Goal: Task Accomplishment & Management: Complete application form

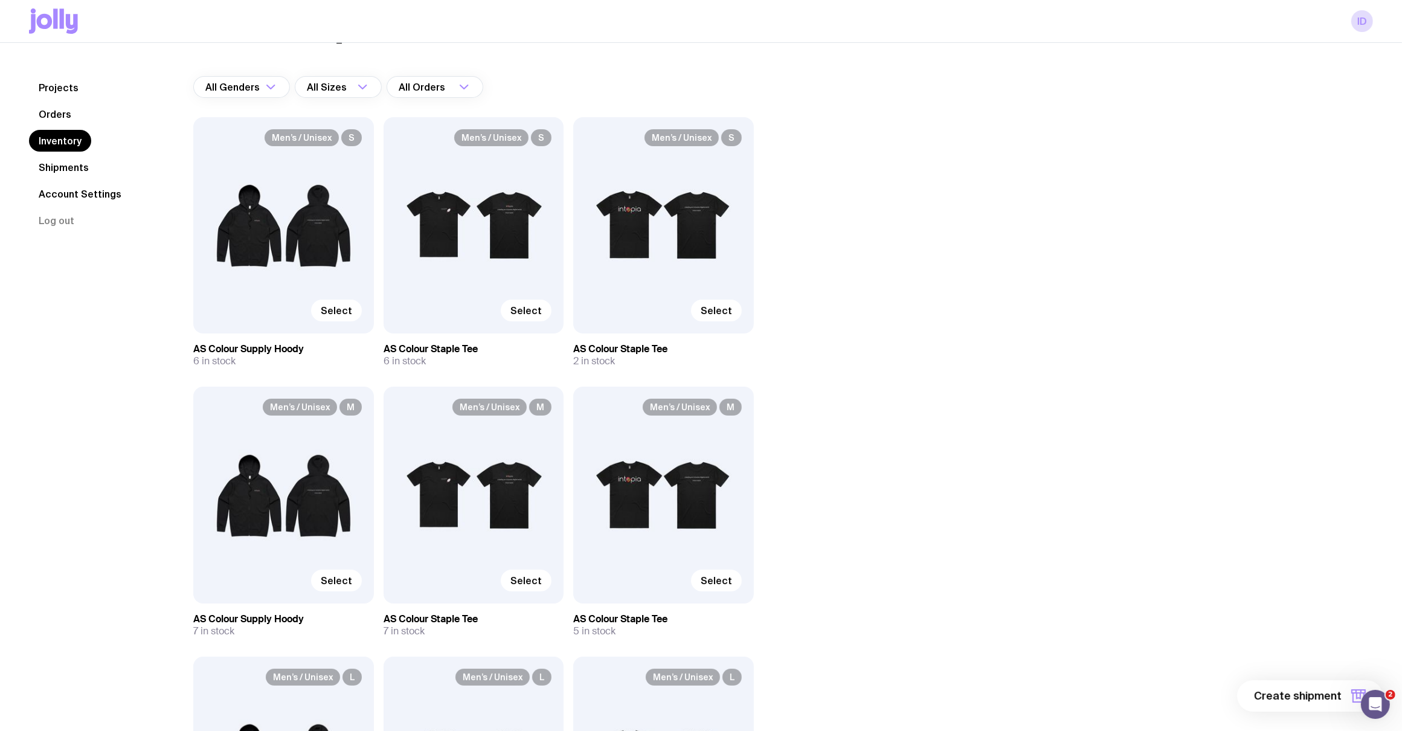
scroll to position [83, 0]
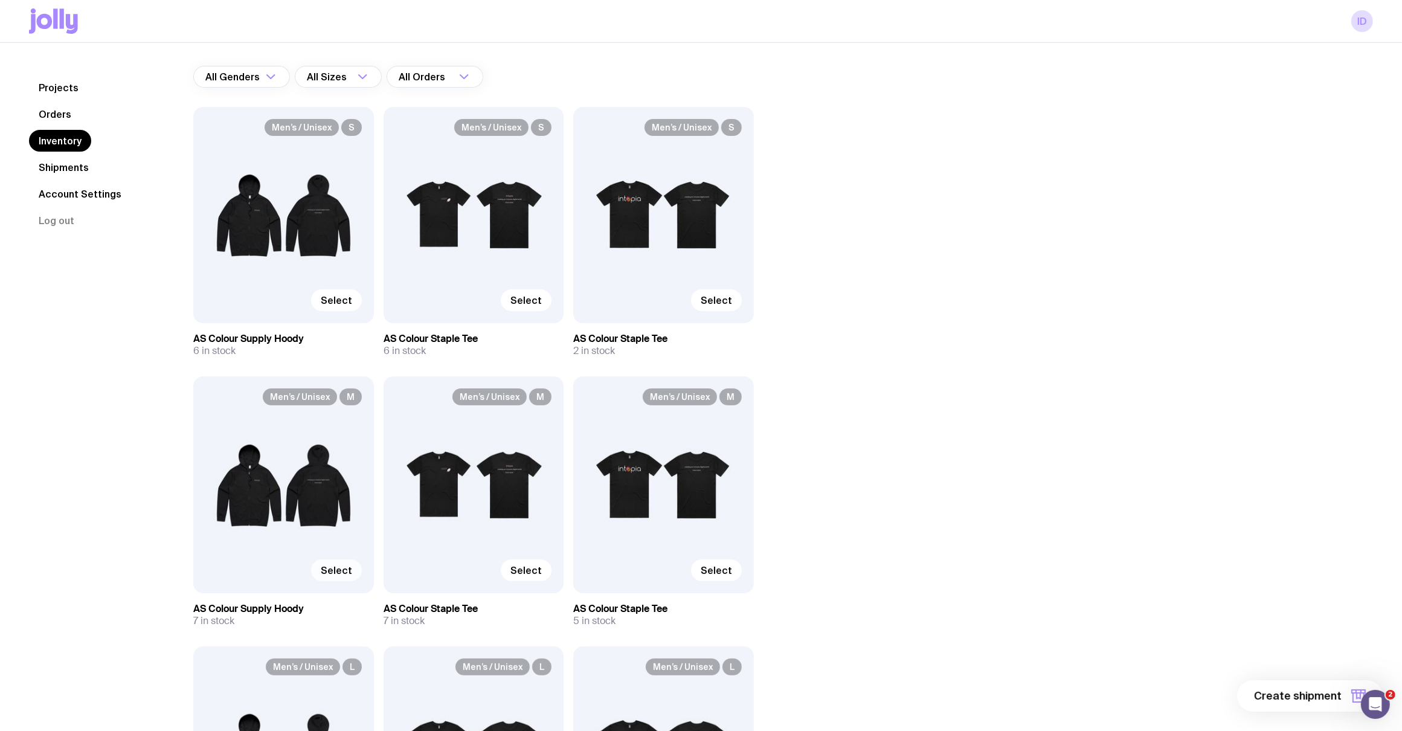
click at [330, 569] on span "Select" at bounding box center [336, 570] width 31 height 12
click at [0, 0] on input "Select" at bounding box center [0, 0] width 0 height 0
click at [329, 565] on span "Selected" at bounding box center [330, 570] width 43 height 12
click at [0, 0] on input "Selected" at bounding box center [0, 0] width 0 height 0
click at [718, 565] on span "Select" at bounding box center [716, 570] width 31 height 12
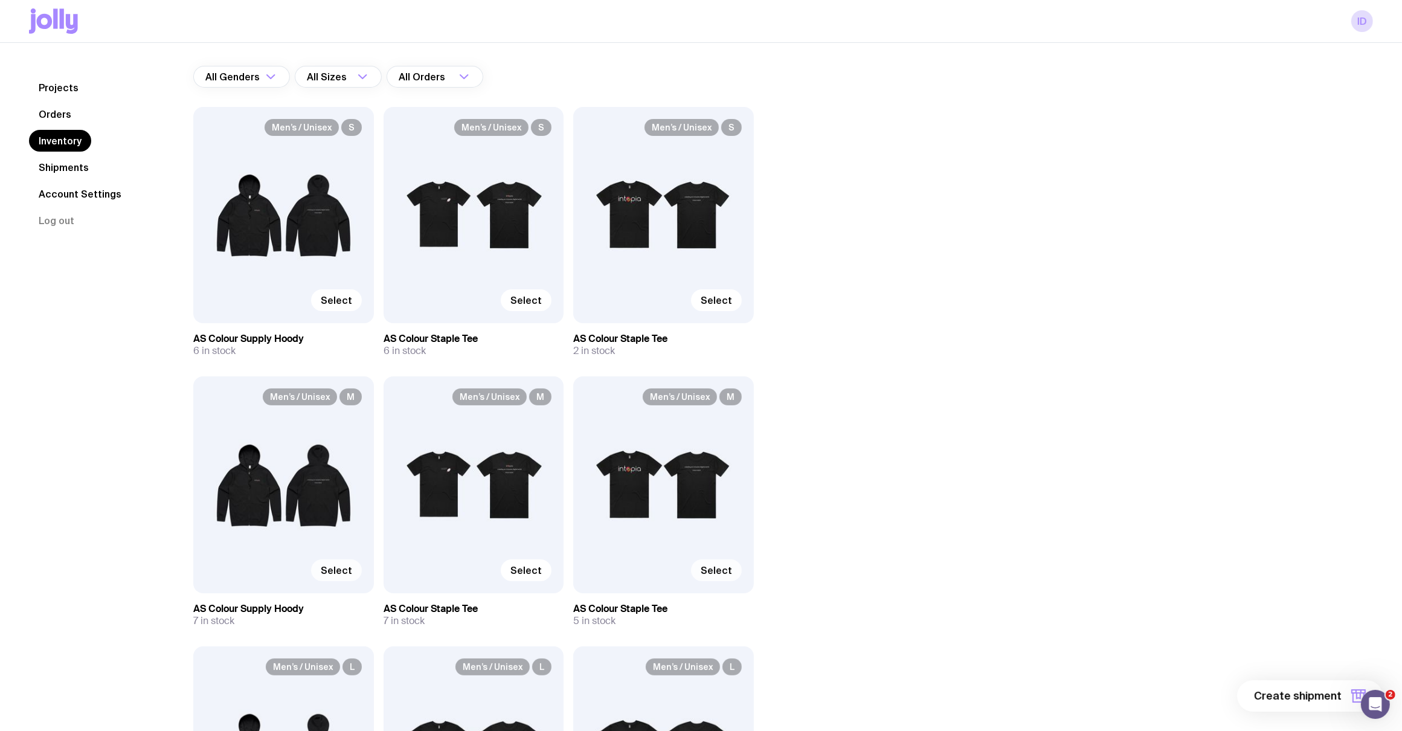
click at [0, 0] on input "Select" at bounding box center [0, 0] width 0 height 0
click at [533, 571] on span "Select" at bounding box center [525, 570] width 31 height 12
click at [0, 0] on input "Select" at bounding box center [0, 0] width 0 height 0
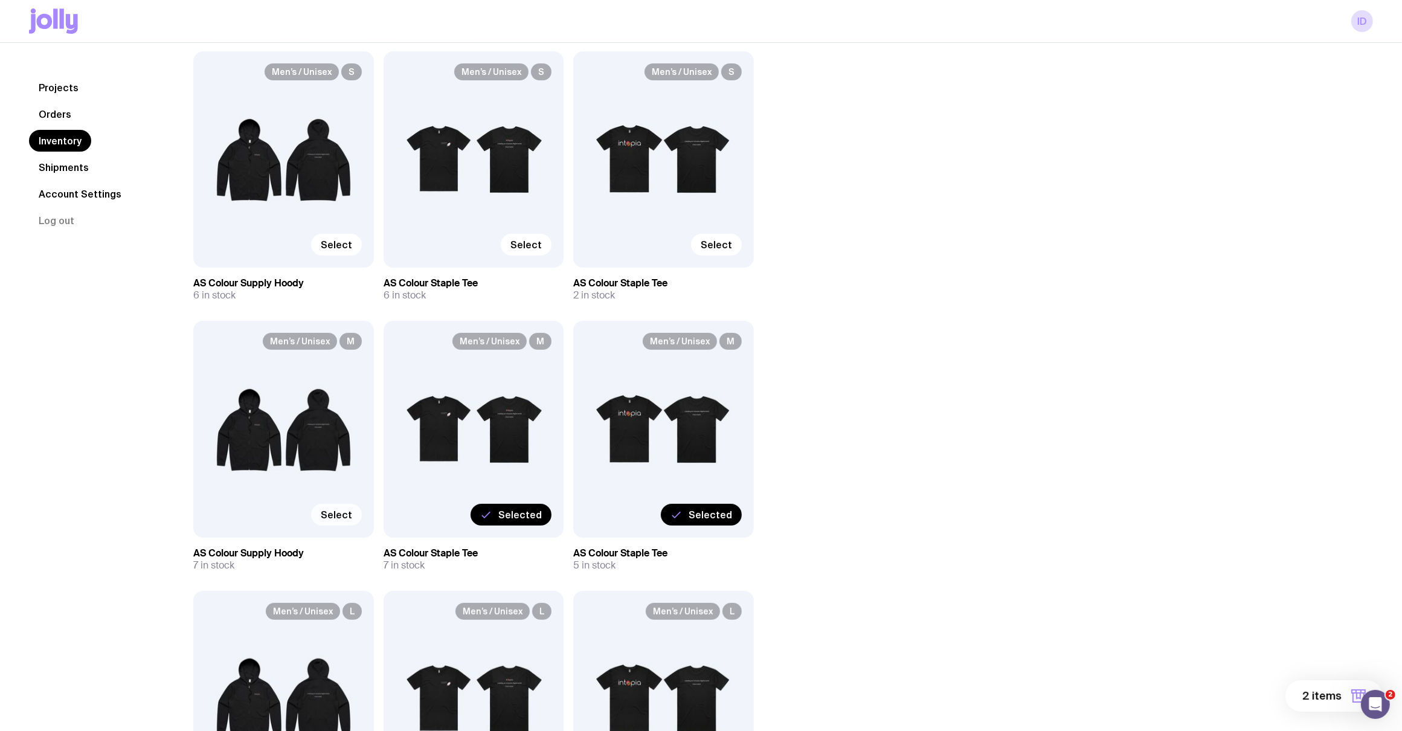
scroll to position [155, 0]
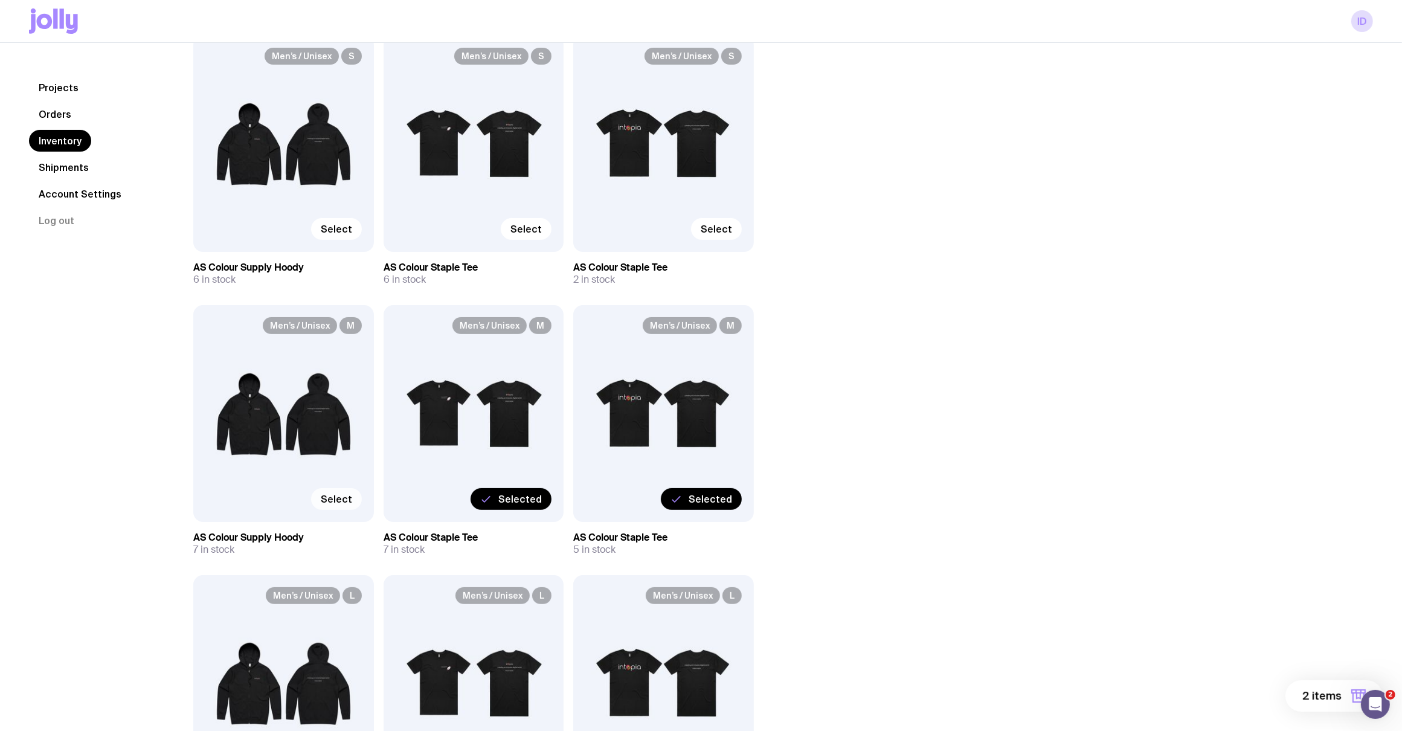
click at [336, 496] on span "Select" at bounding box center [336, 499] width 31 height 12
click at [0, 0] on input "Select" at bounding box center [0, 0] width 0 height 0
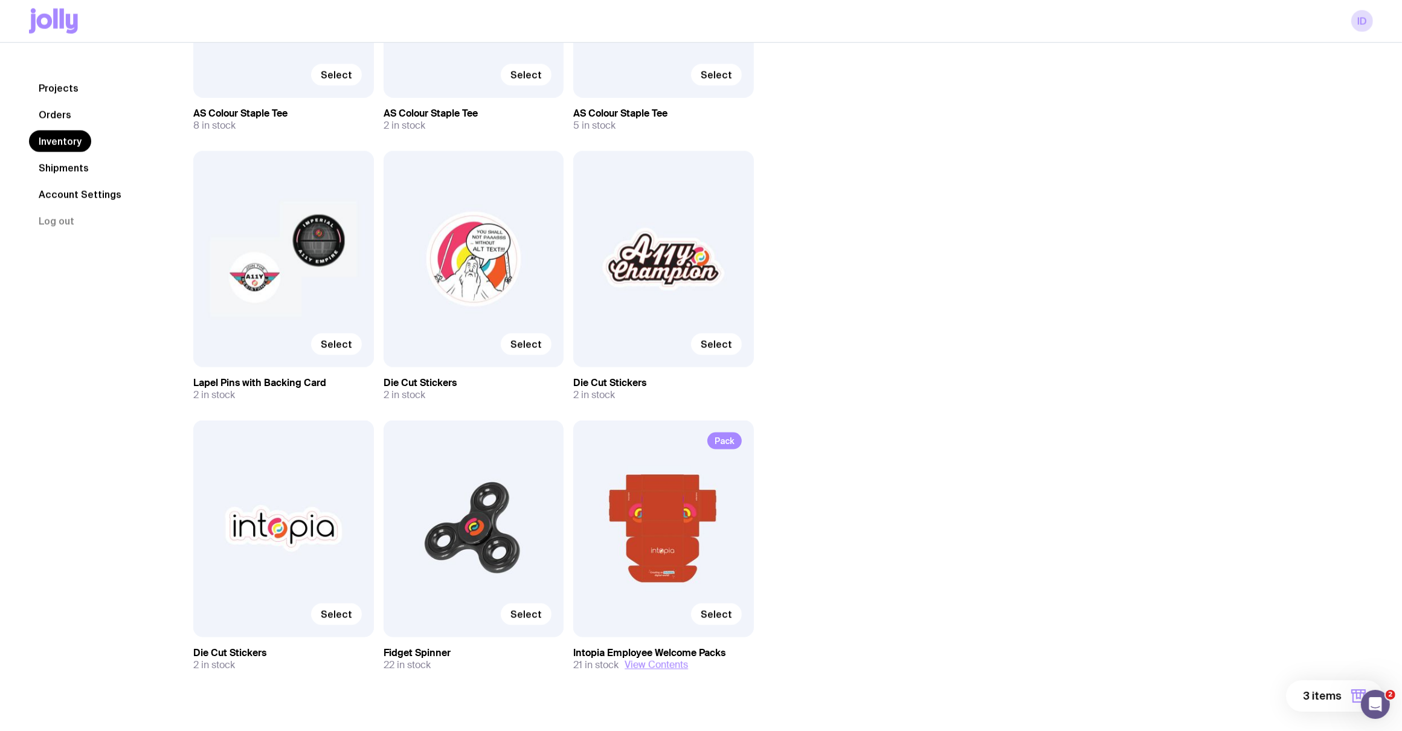
scroll to position [1948, 0]
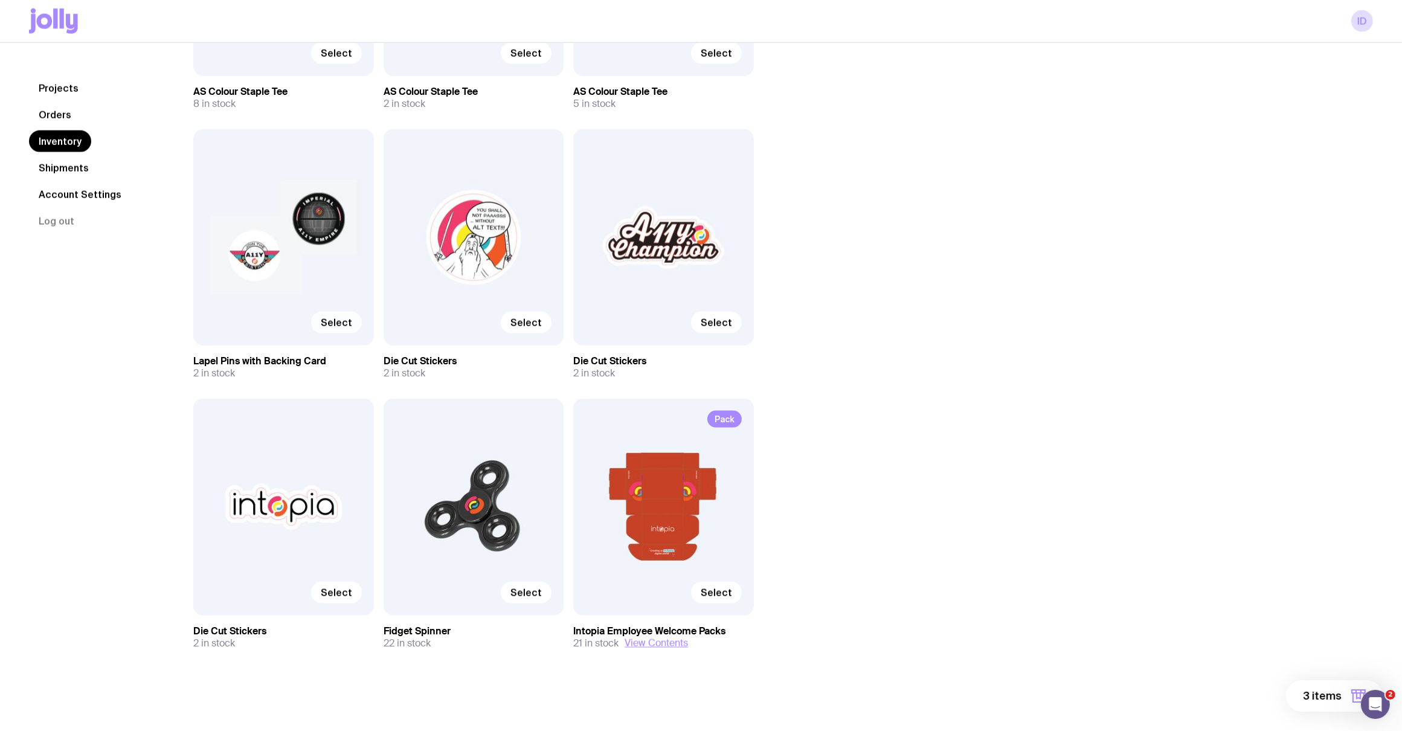
click at [333, 329] on label "Select" at bounding box center [336, 323] width 51 height 22
click at [0, 0] on input "Select" at bounding box center [0, 0] width 0 height 0
click at [528, 319] on span "Select" at bounding box center [525, 322] width 31 height 12
click at [0, 0] on input "Select" at bounding box center [0, 0] width 0 height 0
click at [712, 327] on span "Select" at bounding box center [716, 322] width 31 height 12
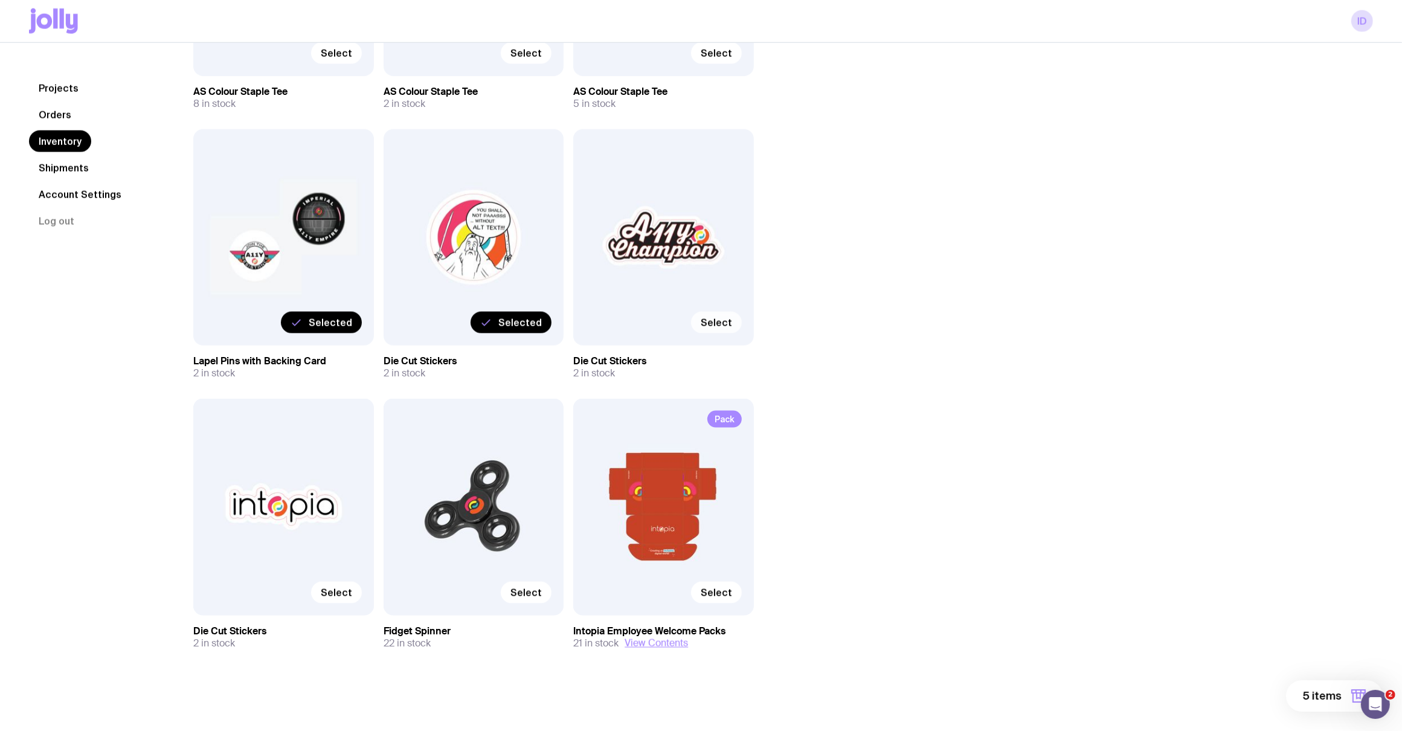
click at [0, 0] on input "Select" at bounding box center [0, 0] width 0 height 0
click at [720, 586] on span "Select" at bounding box center [716, 592] width 31 height 12
click at [0, 0] on input "Select" at bounding box center [0, 0] width 0 height 0
click at [514, 592] on span "Select" at bounding box center [525, 592] width 31 height 12
click at [0, 0] on input "Select" at bounding box center [0, 0] width 0 height 0
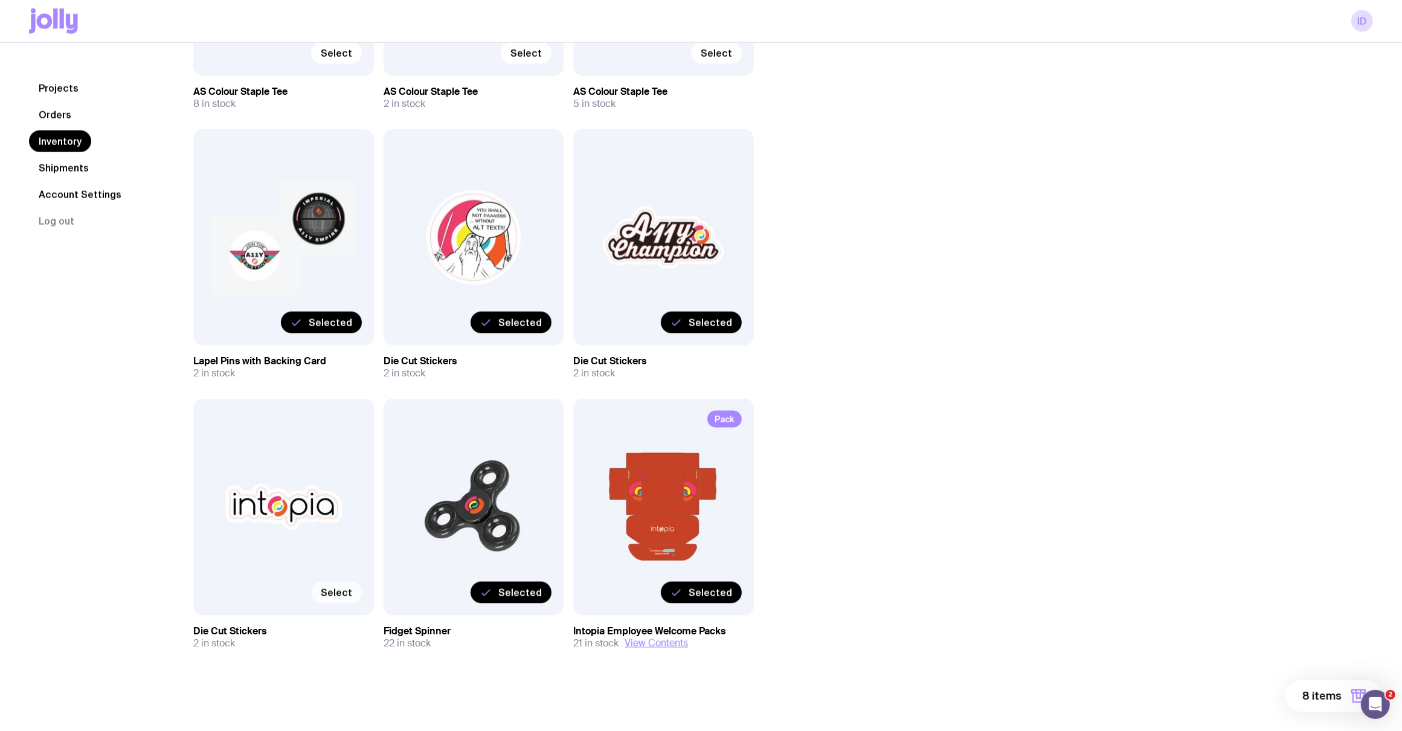
click at [321, 592] on label "Select" at bounding box center [336, 593] width 51 height 22
click at [0, 0] on input "Select" at bounding box center [0, 0] width 0 height 0
click at [693, 315] on label "Selected" at bounding box center [701, 323] width 81 height 22
click at [0, 0] on input "Selected" at bounding box center [0, 0] width 0 height 0
click at [502, 324] on span "Selected" at bounding box center [519, 322] width 43 height 12
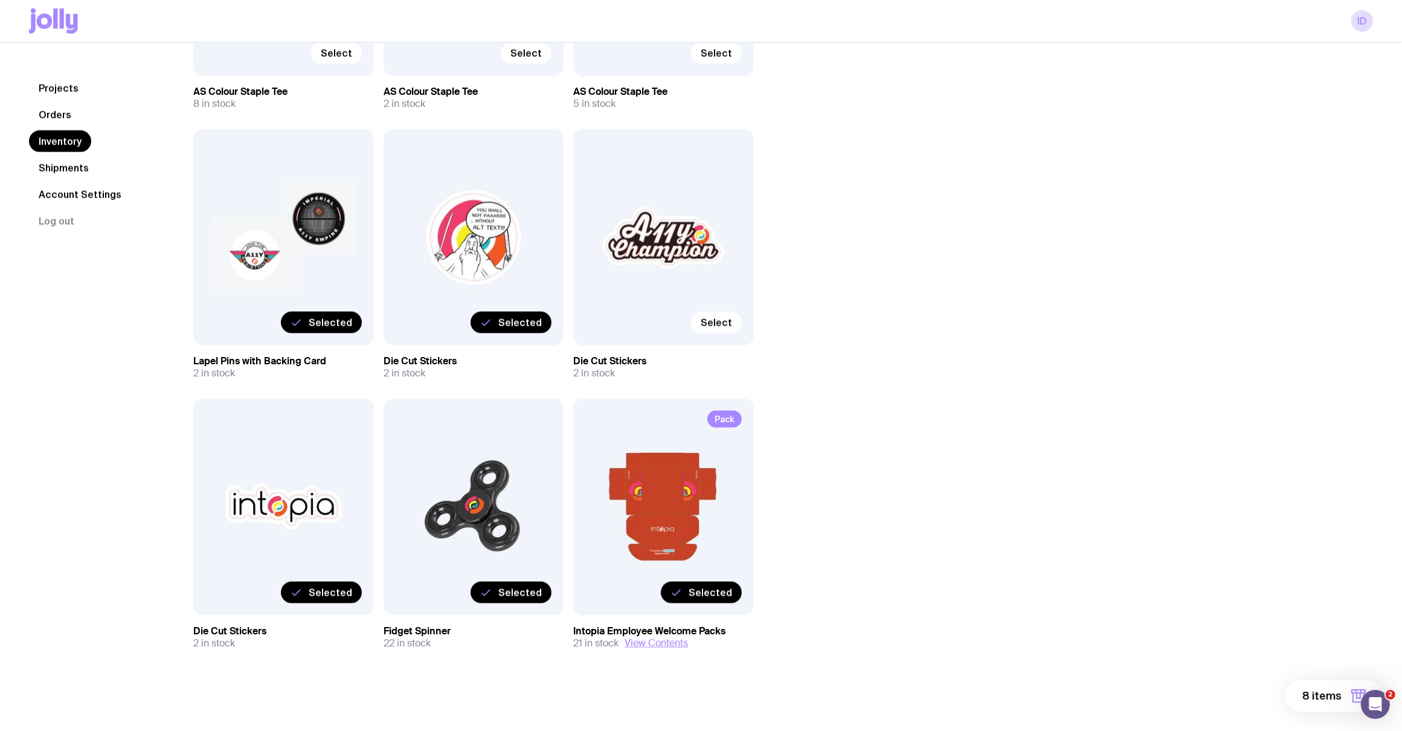
click at [0, 0] on input "Selected" at bounding box center [0, 0] width 0 height 0
click at [319, 312] on label "Selected" at bounding box center [321, 323] width 81 height 22
click at [0, 0] on input "Selected" at bounding box center [0, 0] width 0 height 0
click at [314, 599] on label "Selected" at bounding box center [321, 593] width 81 height 22
click at [0, 0] on input "Selected" at bounding box center [0, 0] width 0 height 0
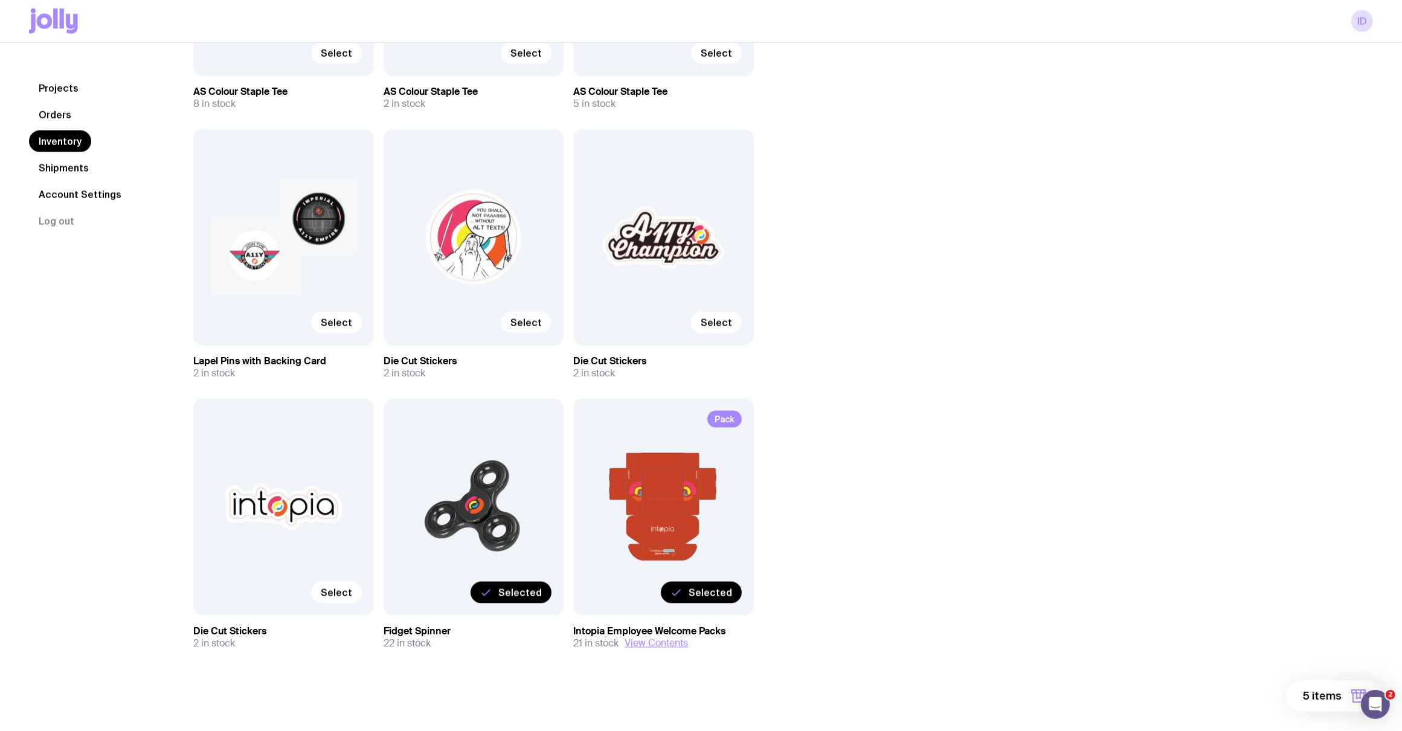
click at [534, 601] on label "Selected" at bounding box center [510, 593] width 81 height 22
click at [0, 0] on input "Selected" at bounding box center [0, 0] width 0 height 0
click at [728, 414] on span "Pack" at bounding box center [724, 419] width 34 height 17
click at [666, 466] on div "Pack Selected" at bounding box center [663, 507] width 181 height 216
click at [646, 639] on button "View Contents" at bounding box center [655, 643] width 63 height 12
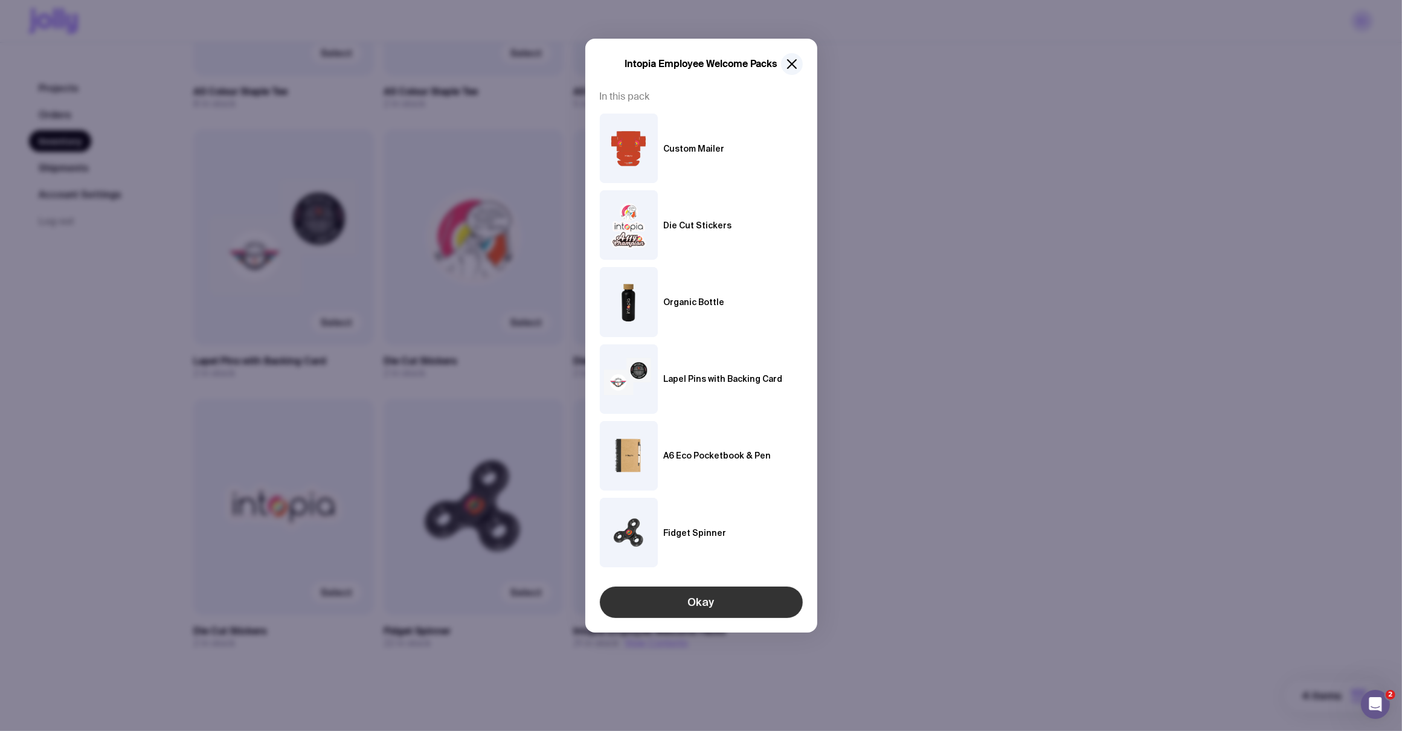
click at [698, 606] on button "Okay" at bounding box center [701, 601] width 203 height 31
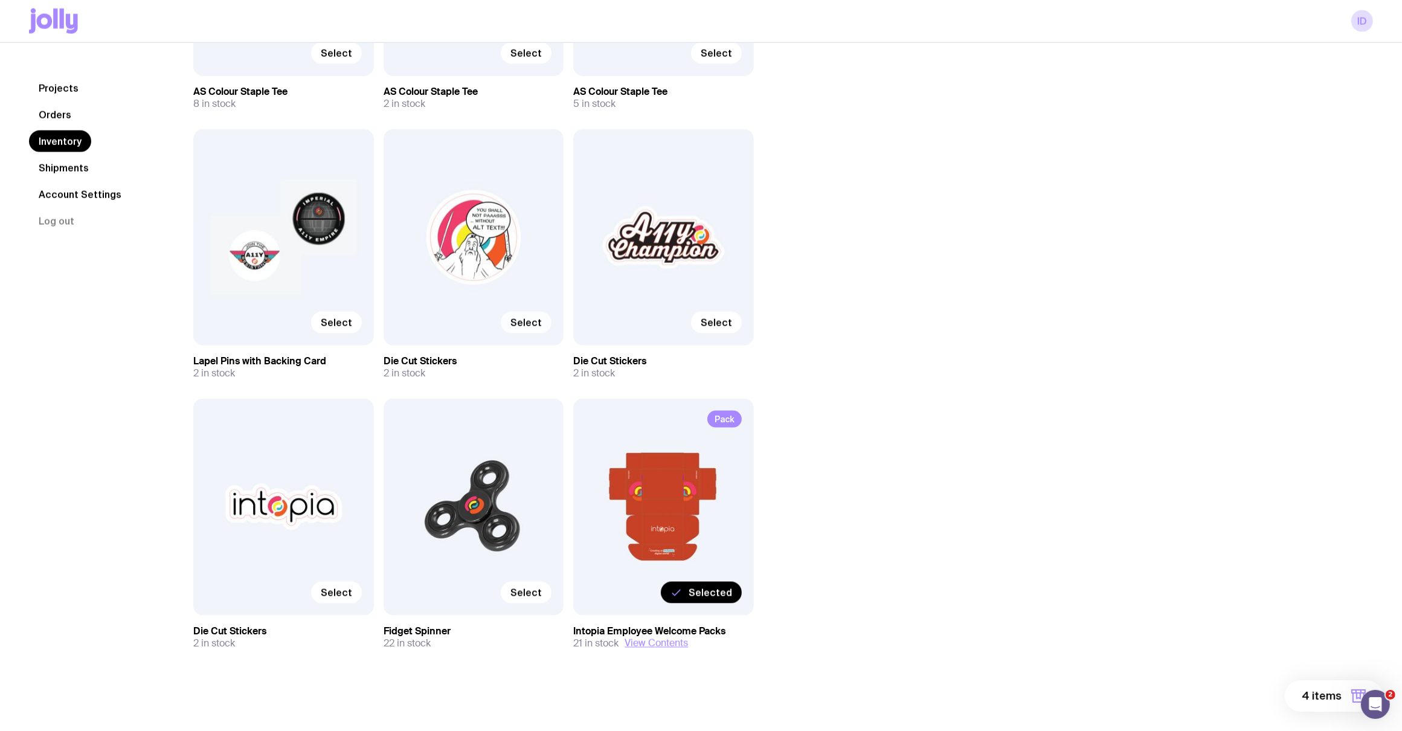
click at [1324, 696] on span "4 items" at bounding box center [1321, 695] width 40 height 14
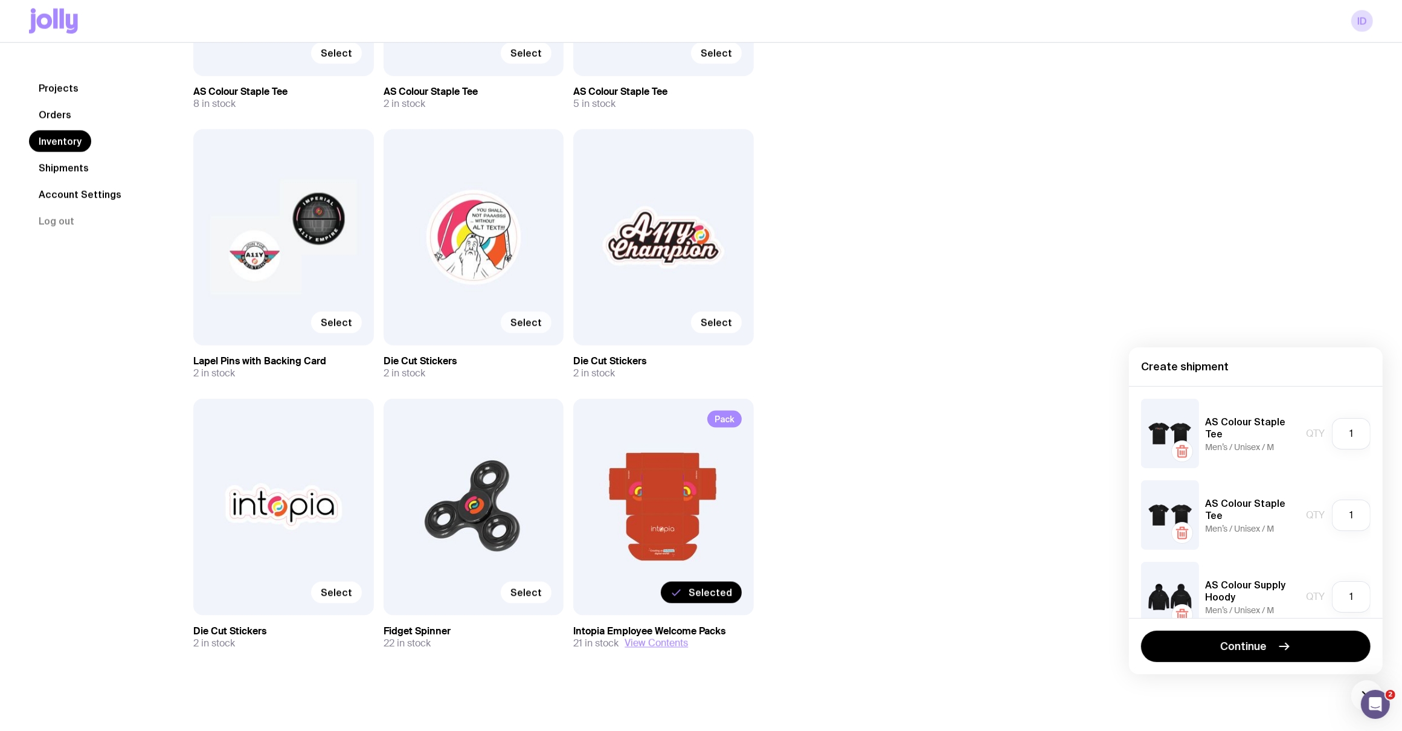
scroll to position [107, 0]
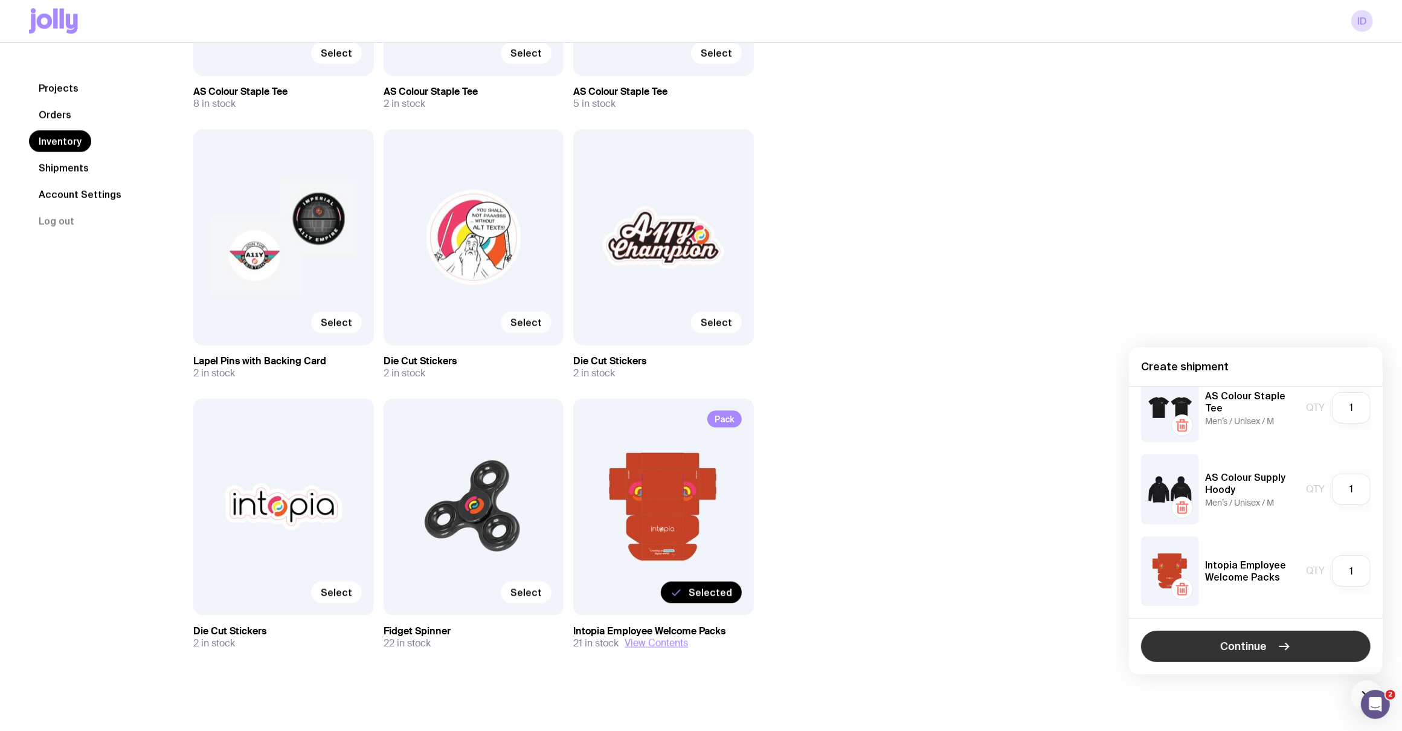
click at [1287, 648] on icon "button" at bounding box center [1284, 646] width 14 height 14
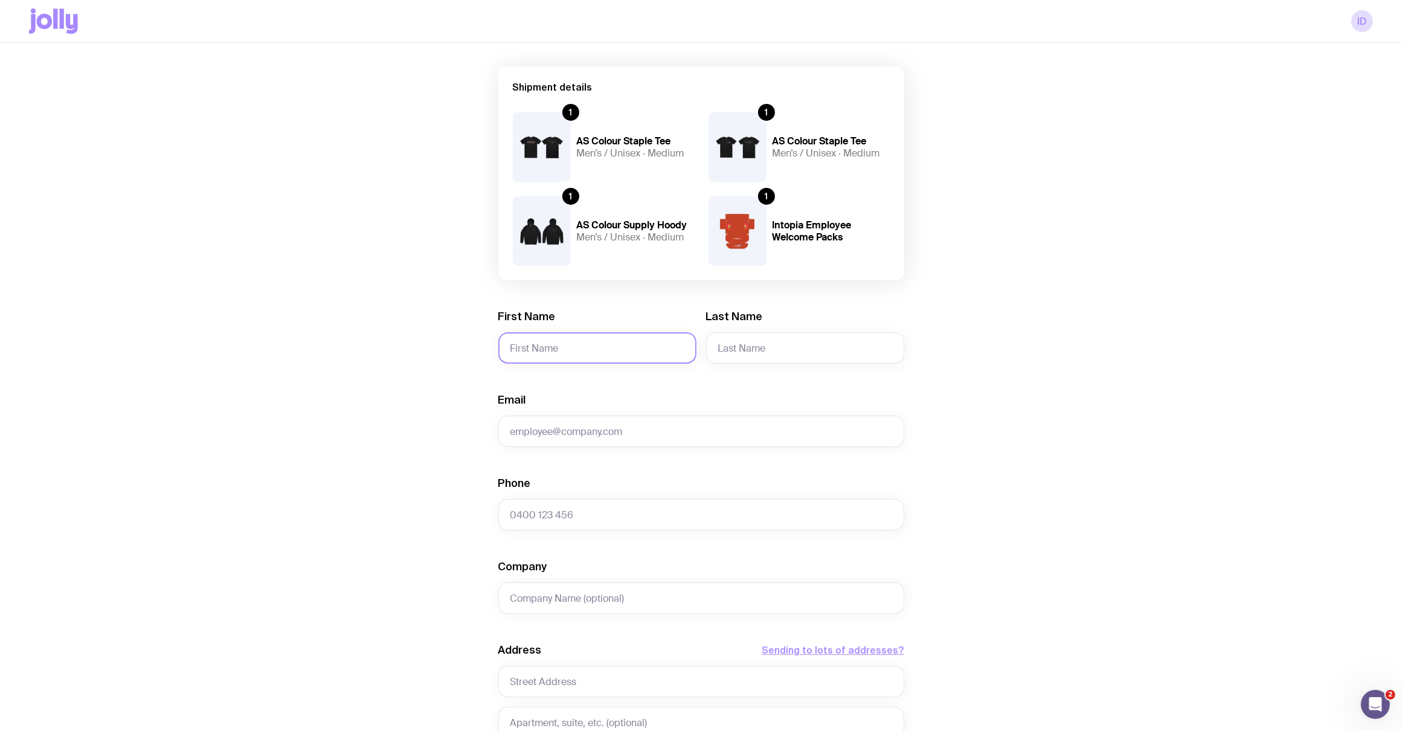
scroll to position [91, 0]
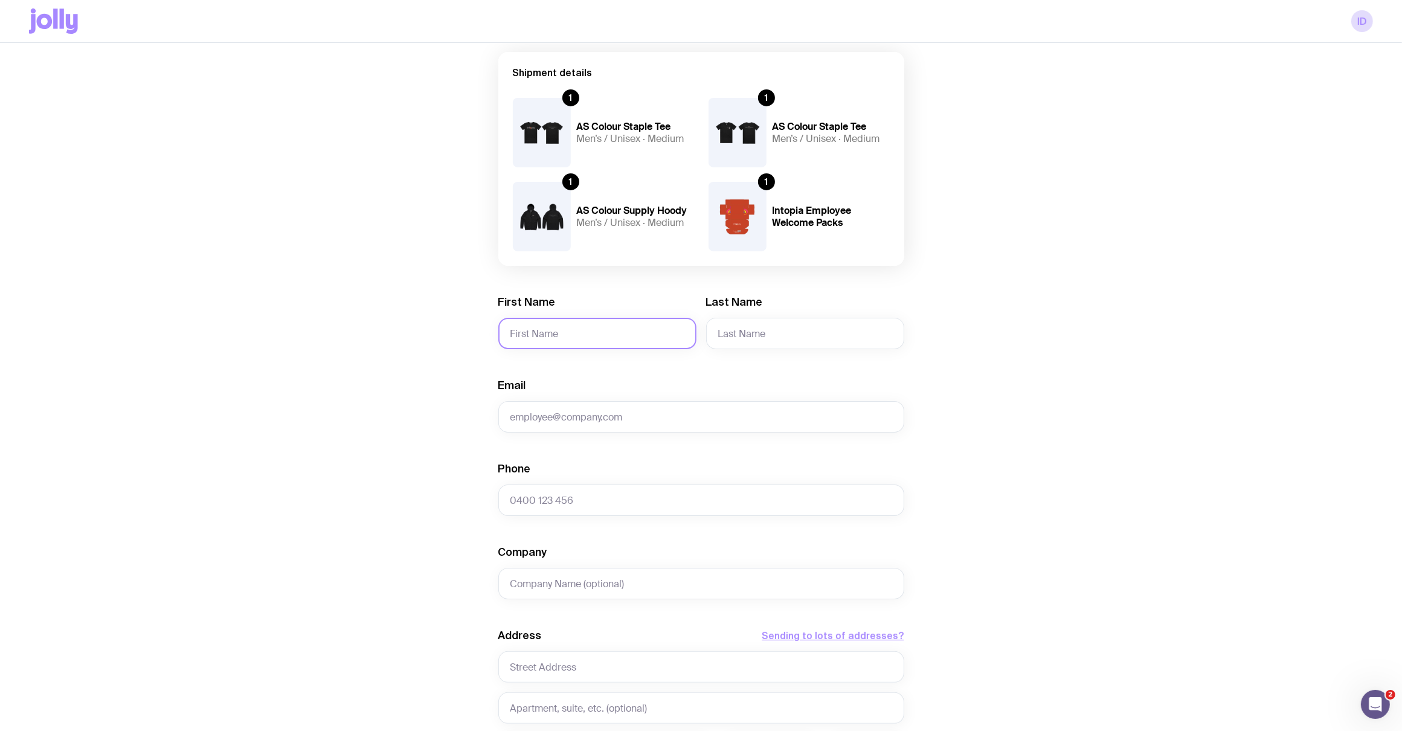
click at [542, 332] on input "First Name" at bounding box center [597, 333] width 198 height 31
type input "[PERSON_NAME]"
click at [789, 338] on input "Last Name" at bounding box center [805, 333] width 198 height 31
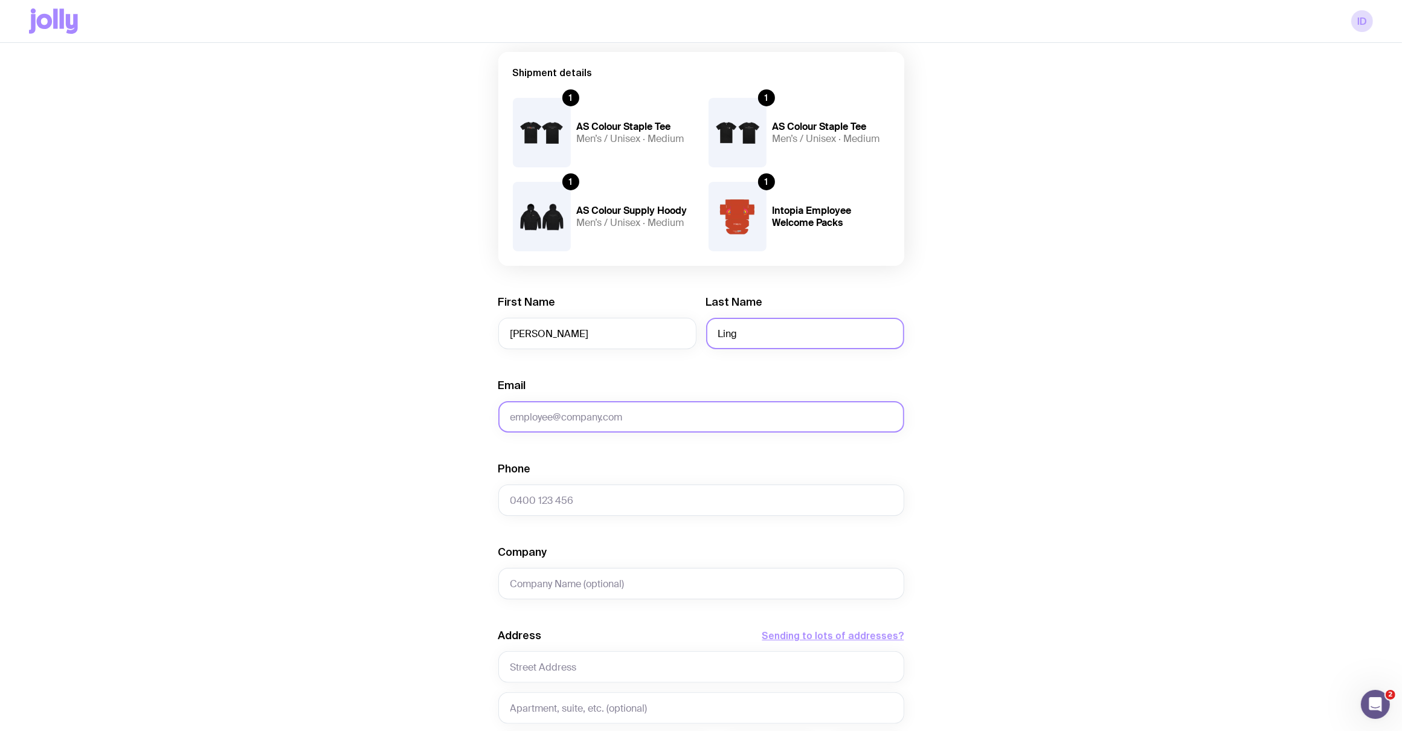
type input "Ling"
click at [693, 415] on input "Email" at bounding box center [701, 416] width 406 height 31
click at [569, 344] on input "[PERSON_NAME]" at bounding box center [597, 333] width 198 height 31
click at [804, 341] on input "Ling" at bounding box center [805, 333] width 198 height 31
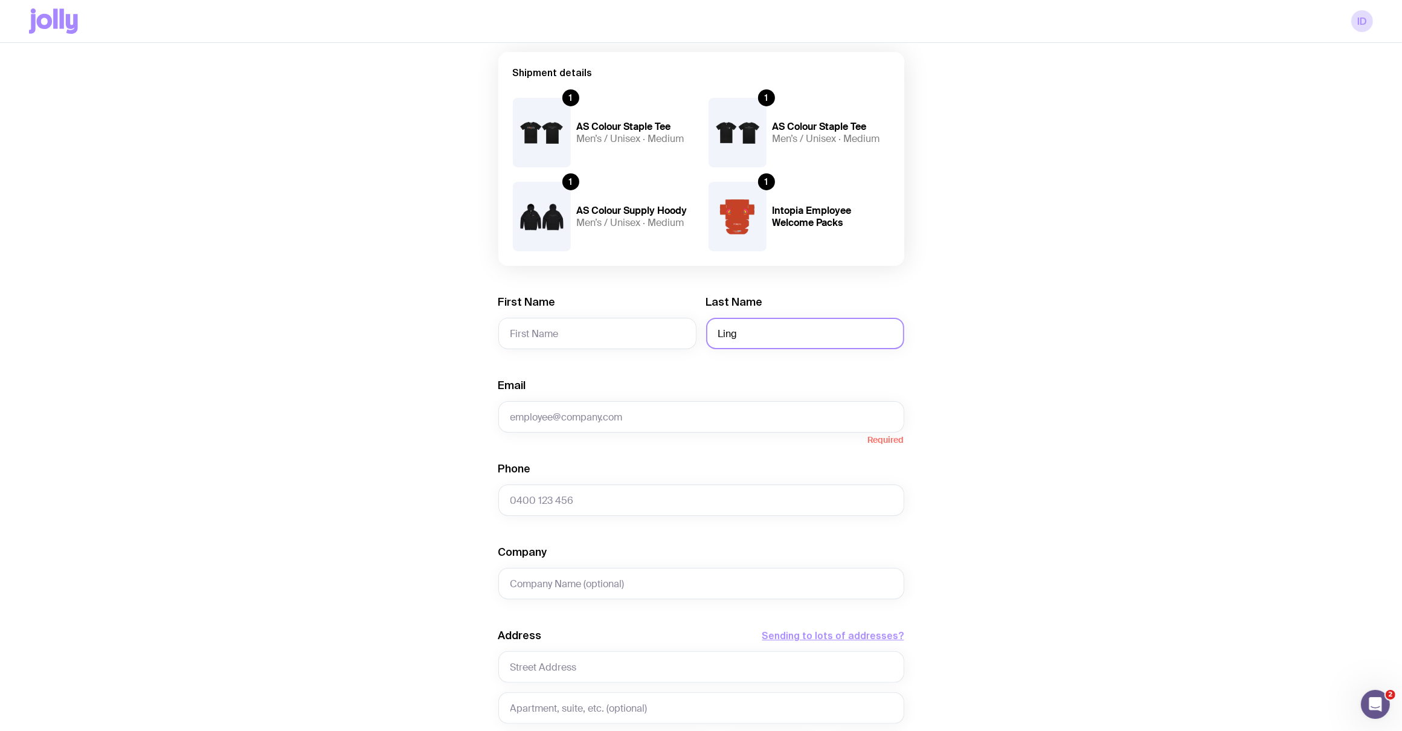
click at [804, 341] on input "Ling" at bounding box center [805, 333] width 198 height 31
